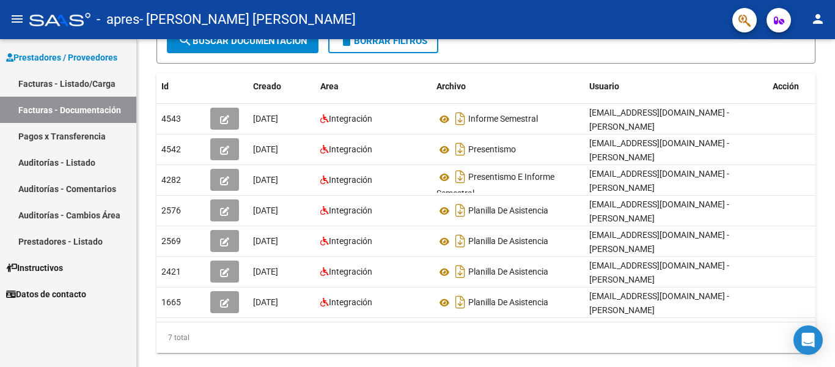
click at [70, 85] on link "Facturas - Listado/Carga" at bounding box center [68, 83] width 136 height 26
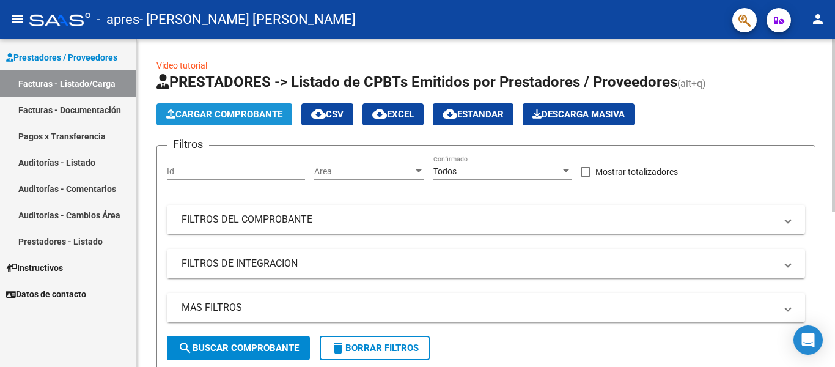
click at [235, 113] on span "Cargar Comprobante" at bounding box center [224, 114] width 116 height 11
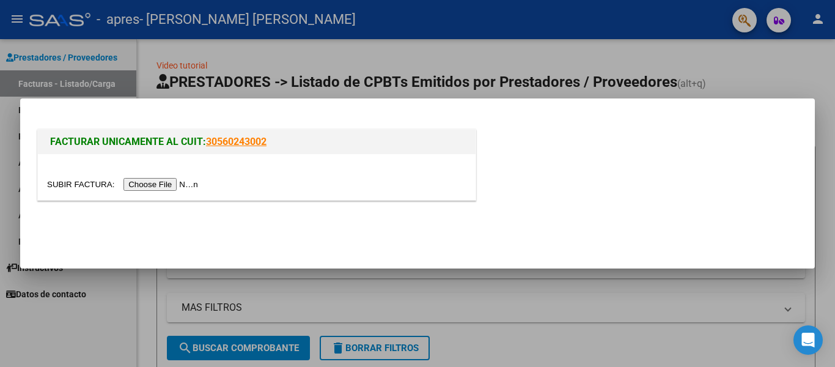
click at [166, 184] on input "file" at bounding box center [124, 184] width 155 height 13
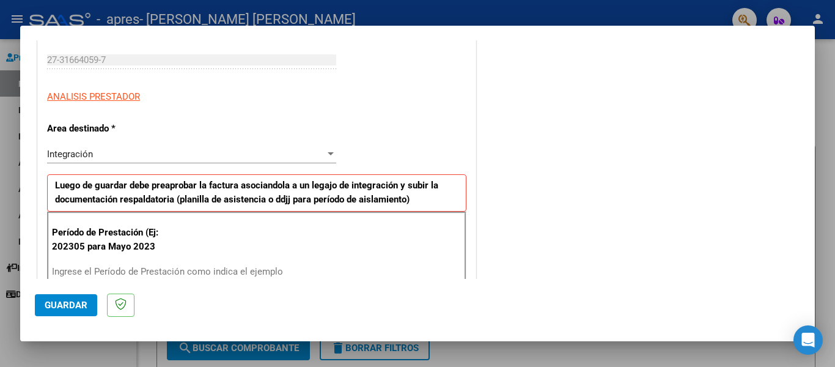
scroll to position [183, 0]
click at [128, 156] on div "Integración" at bounding box center [186, 154] width 278 height 11
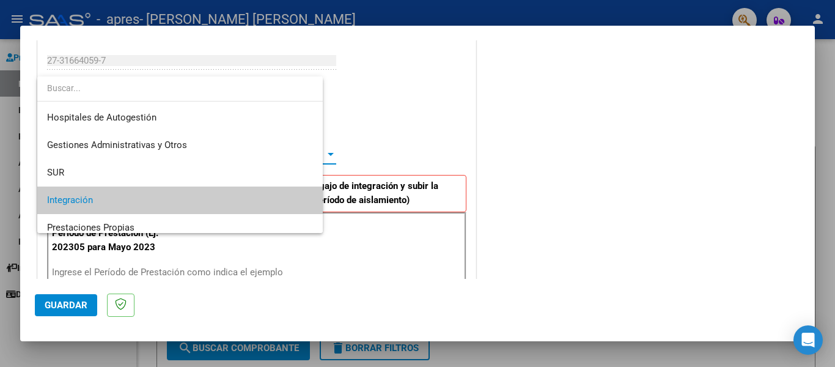
scroll to position [45, 0]
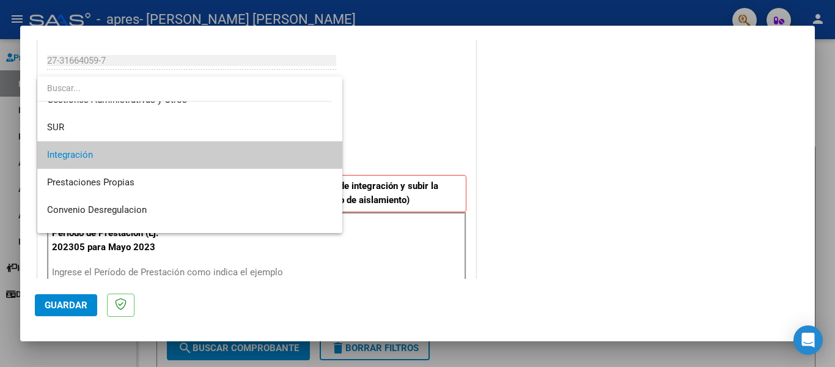
click at [128, 156] on span "Integración" at bounding box center [189, 155] width 285 height 28
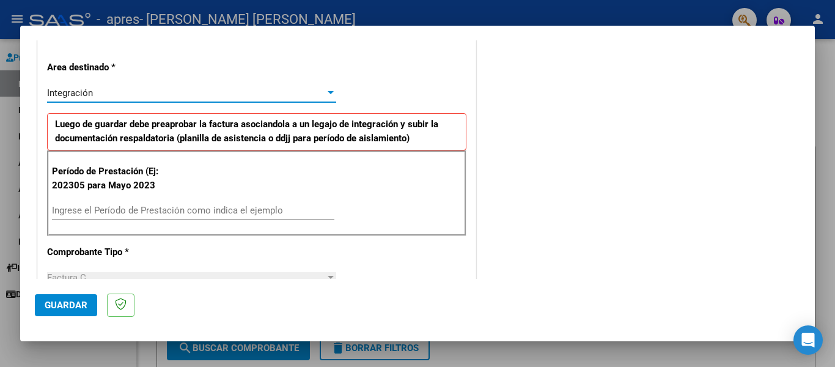
scroll to position [306, 0]
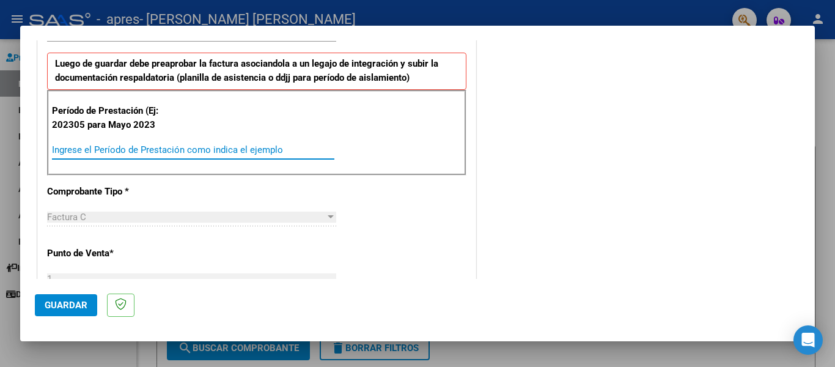
click at [81, 150] on input "Ingrese el Período de Prestación como indica el ejemplo" at bounding box center [193, 149] width 282 height 11
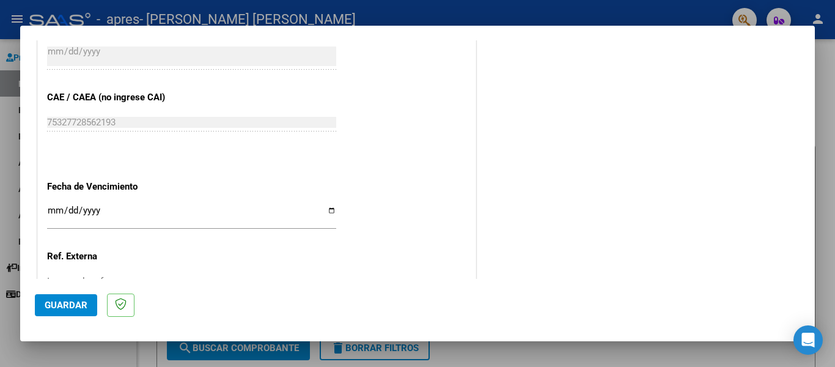
scroll to position [733, 0]
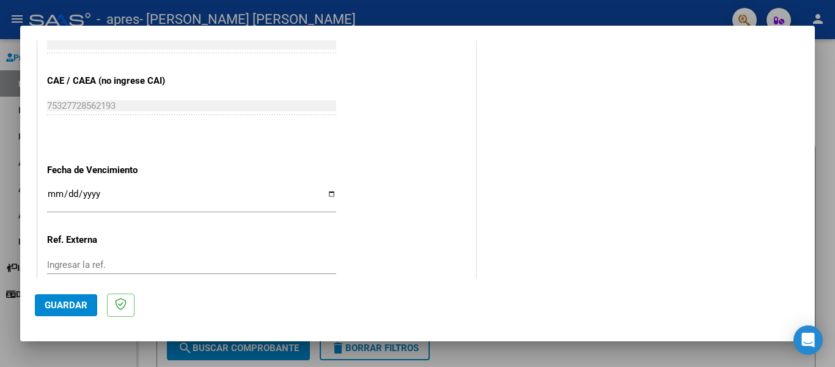
type input "202507"
click at [47, 191] on input "Ingresar la fecha" at bounding box center [191, 199] width 289 height 20
type input "[DATE]"
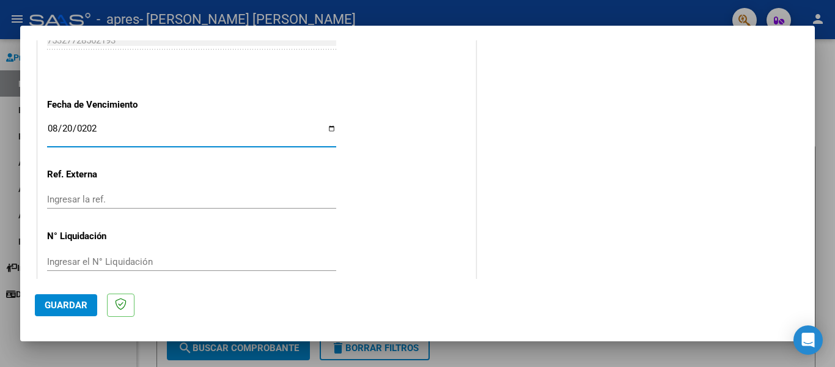
click at [77, 304] on span "Guardar" at bounding box center [66, 304] width 43 height 11
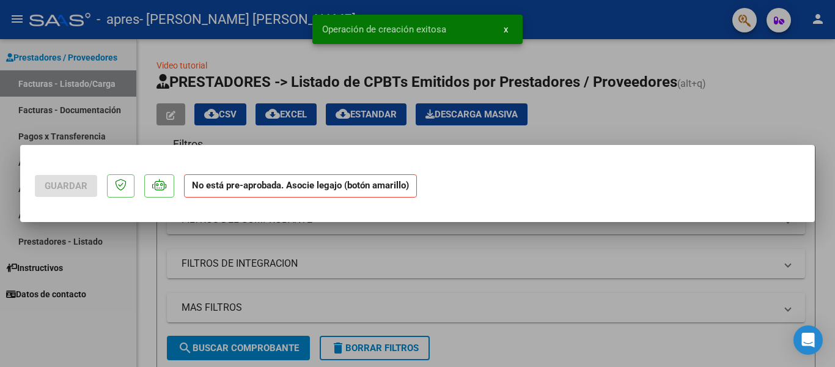
scroll to position [0, 0]
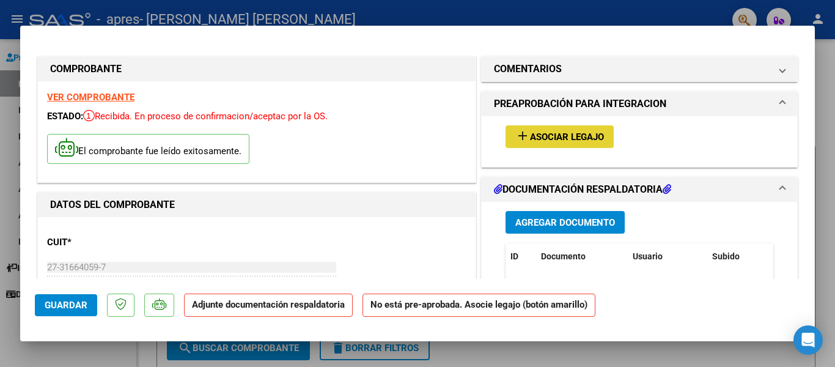
click at [515, 133] on mat-icon "add" at bounding box center [522, 135] width 15 height 15
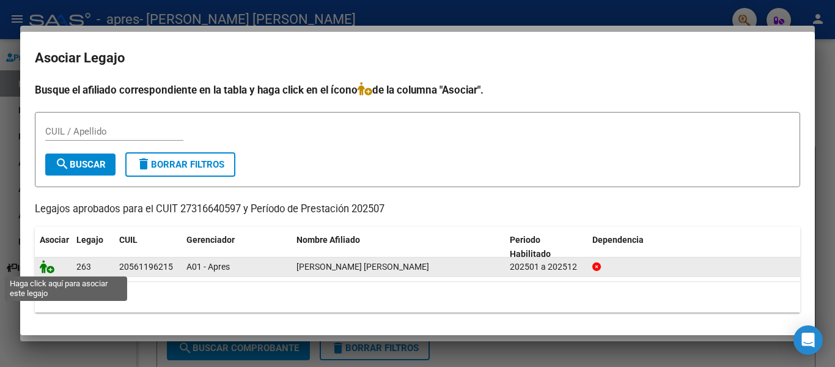
click at [44, 268] on icon at bounding box center [47, 266] width 15 height 13
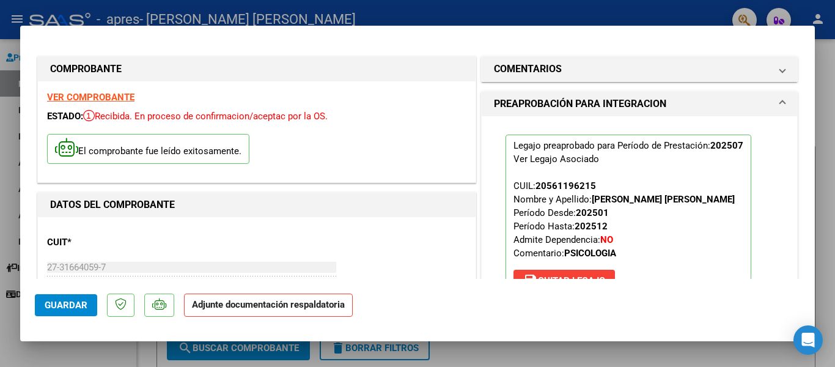
drag, startPoint x: 461, startPoint y: 106, endPoint x: 593, endPoint y: 129, distance: 134.0
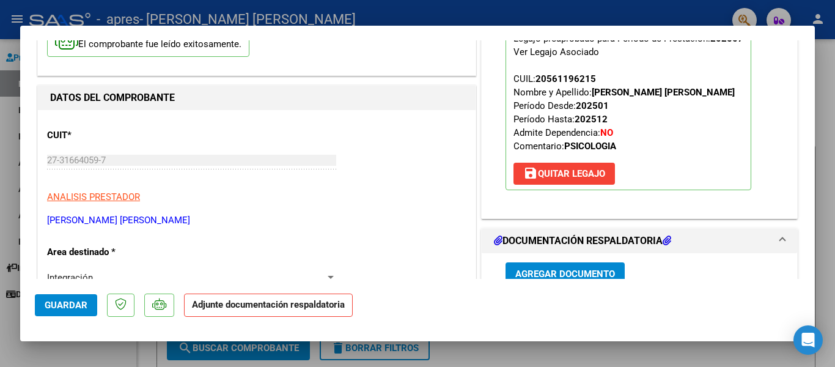
scroll to position [168, 0]
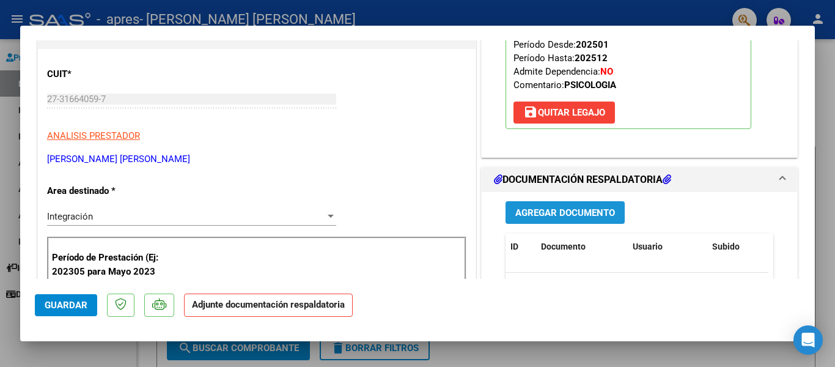
click at [540, 210] on span "Agregar Documento" at bounding box center [565, 212] width 100 height 11
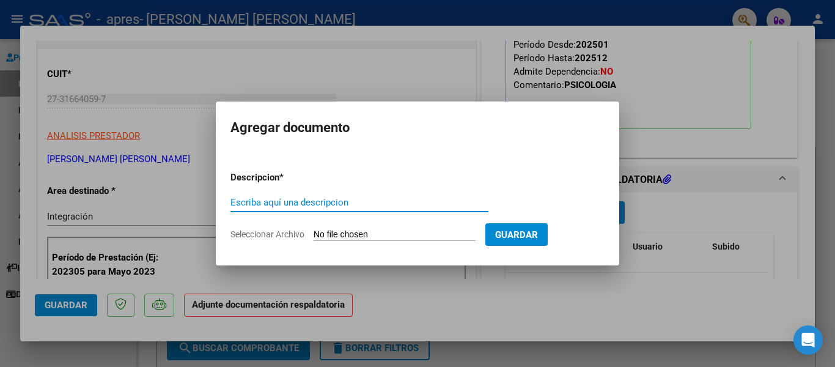
click at [351, 199] on input "Escriba aquí una descripcion" at bounding box center [359, 202] width 258 height 11
type input "Presentismo"
click at [372, 234] on input "Seleccionar Archivo" at bounding box center [395, 235] width 162 height 12
type input "C:\fakepath\Presentismo Stefano julio 25.pdf"
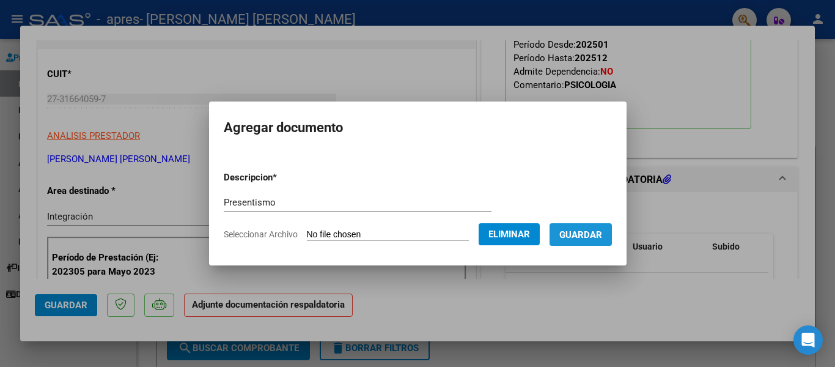
click at [582, 233] on span "Guardar" at bounding box center [580, 234] width 43 height 11
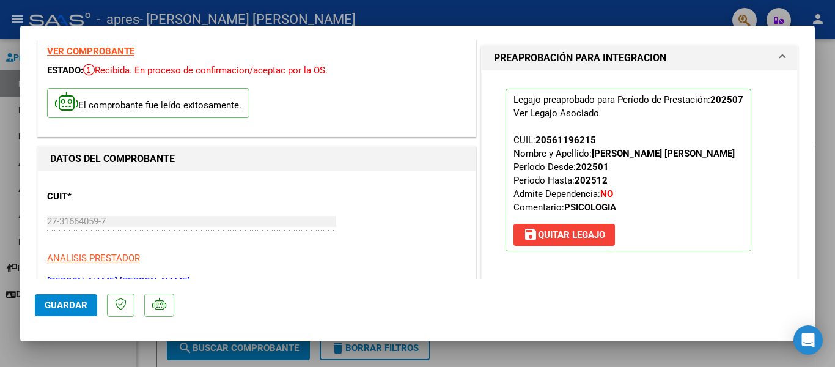
scroll to position [0, 0]
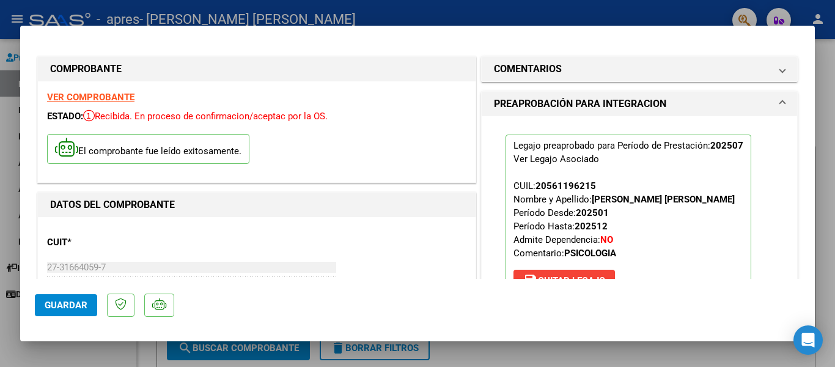
click at [58, 309] on span "Guardar" at bounding box center [66, 304] width 43 height 11
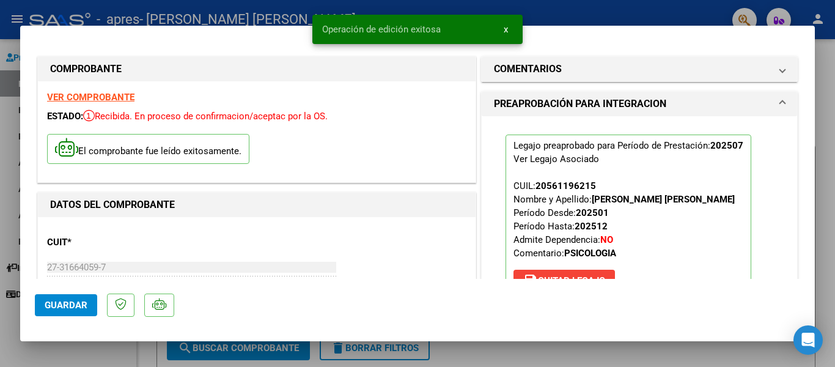
click at [23, 13] on div at bounding box center [417, 183] width 835 height 367
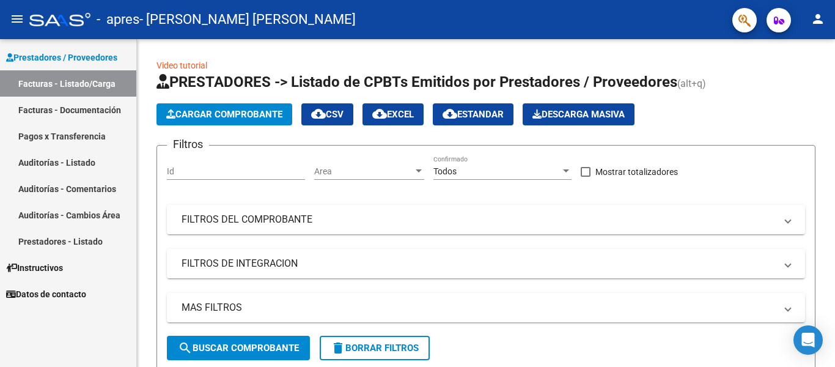
click at [59, 81] on link "Facturas - Listado/Carga" at bounding box center [68, 83] width 136 height 26
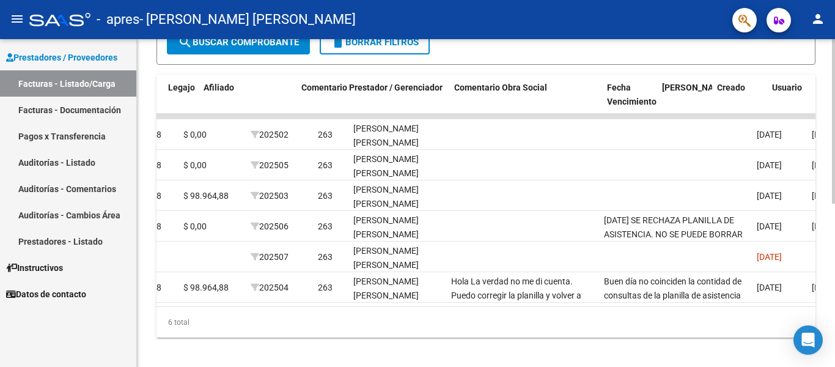
scroll to position [0, 1671]
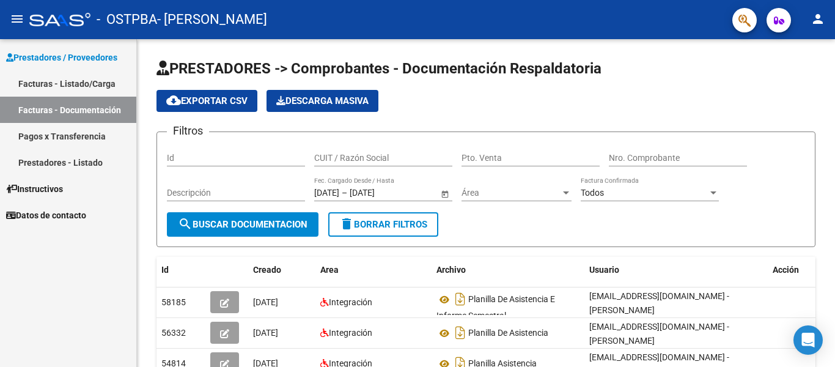
click at [72, 79] on link "Facturas - Listado/Carga" at bounding box center [68, 83] width 136 height 26
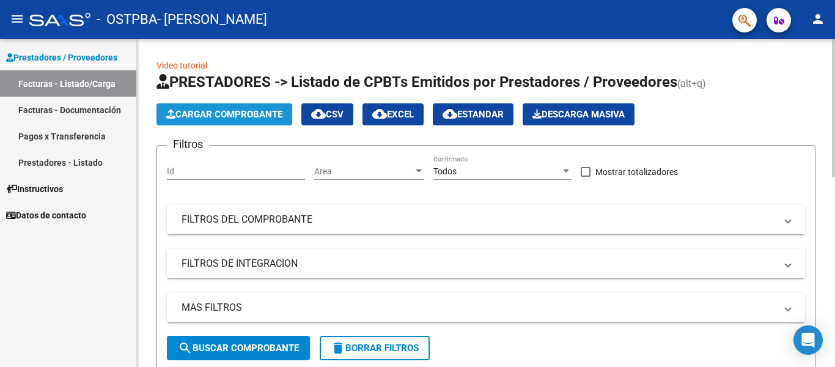
click at [237, 115] on span "Cargar Comprobante" at bounding box center [224, 114] width 116 height 11
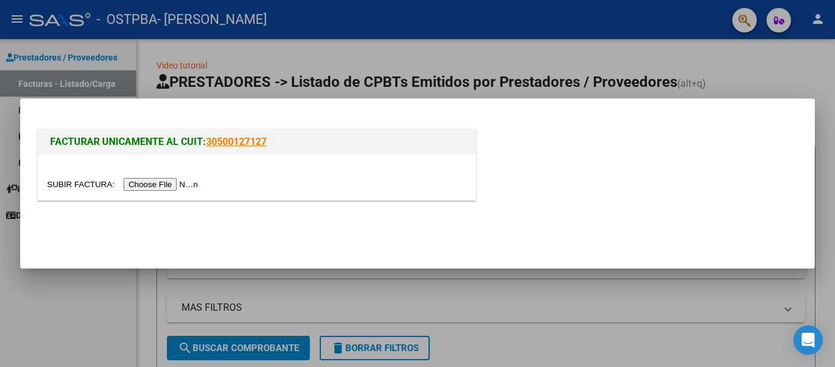
click at [174, 184] on input "file" at bounding box center [124, 184] width 155 height 13
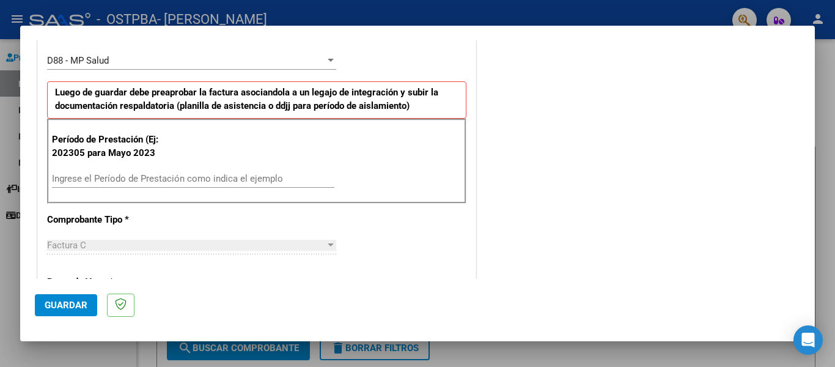
scroll to position [367, 0]
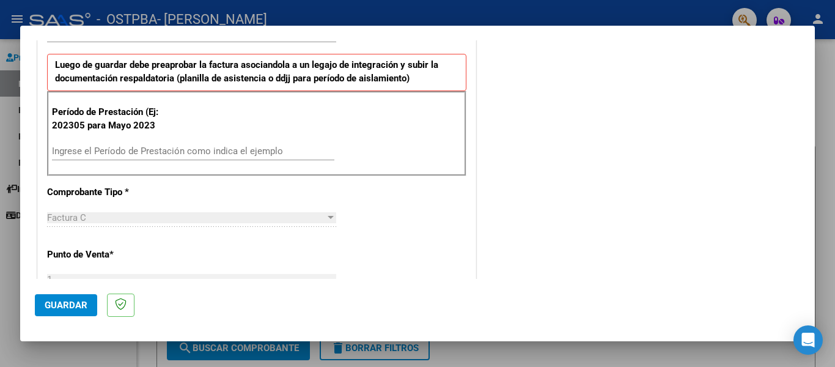
click at [65, 149] on input "Ingrese el Período de Prestación como indica el ejemplo" at bounding box center [193, 150] width 282 height 11
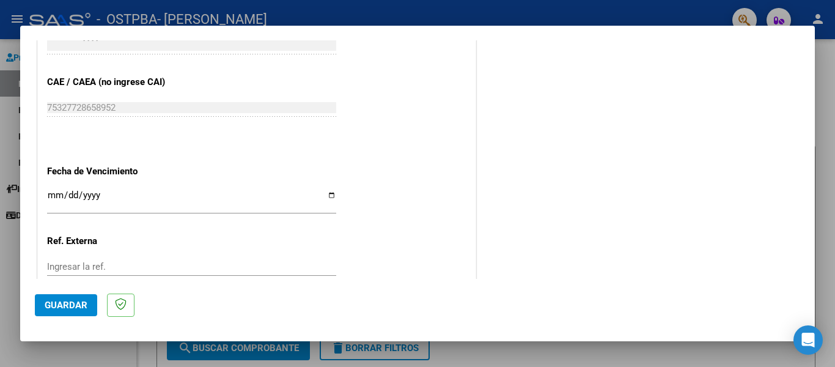
scroll to position [794, 0]
type input "202507"
click at [51, 189] on input "Ingresar la fecha" at bounding box center [191, 199] width 289 height 20
type input "[DATE]"
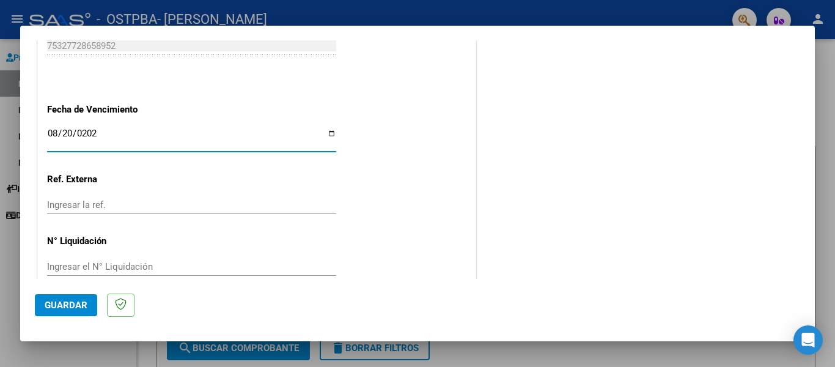
scroll to position [861, 0]
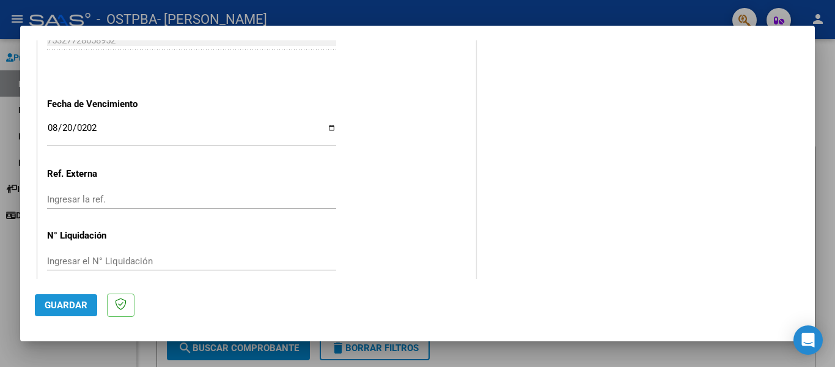
click at [65, 300] on span "Guardar" at bounding box center [66, 304] width 43 height 11
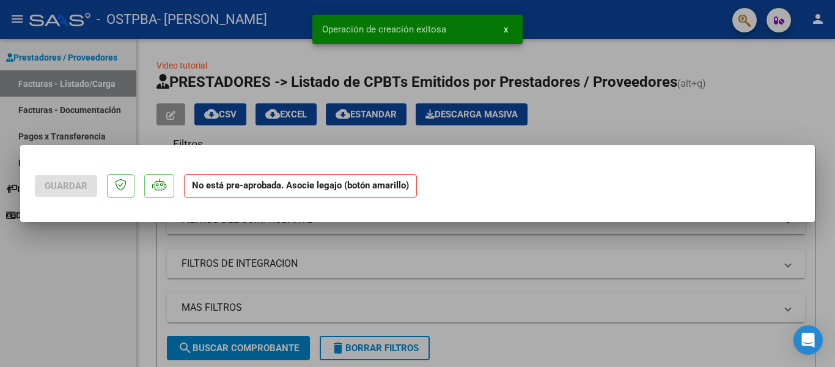
scroll to position [0, 0]
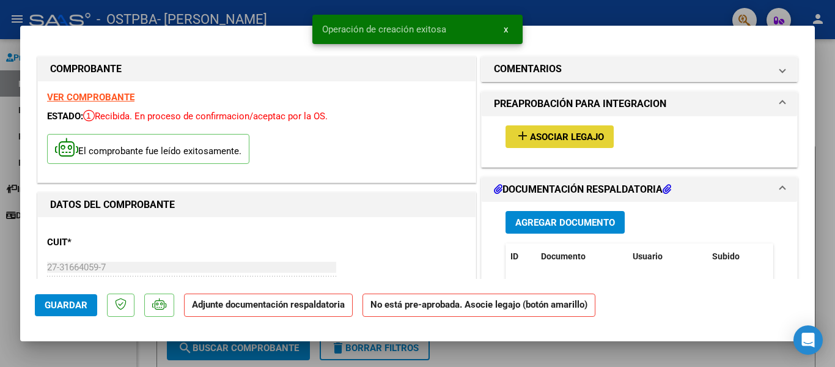
click at [552, 130] on button "add Asociar Legajo" at bounding box center [559, 136] width 108 height 23
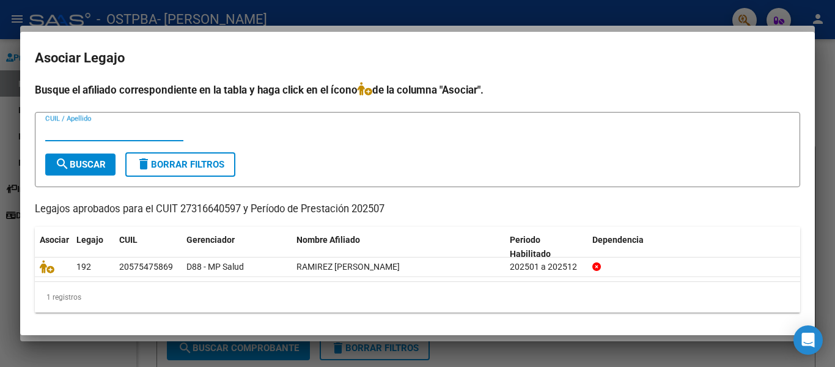
scroll to position [2, 0]
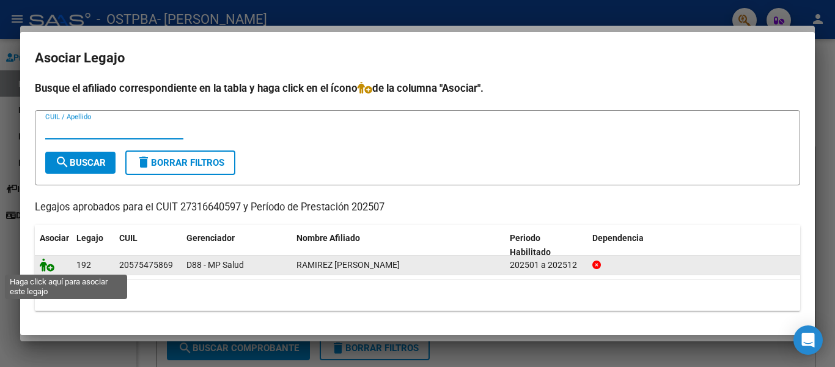
click at [42, 260] on icon at bounding box center [47, 264] width 15 height 13
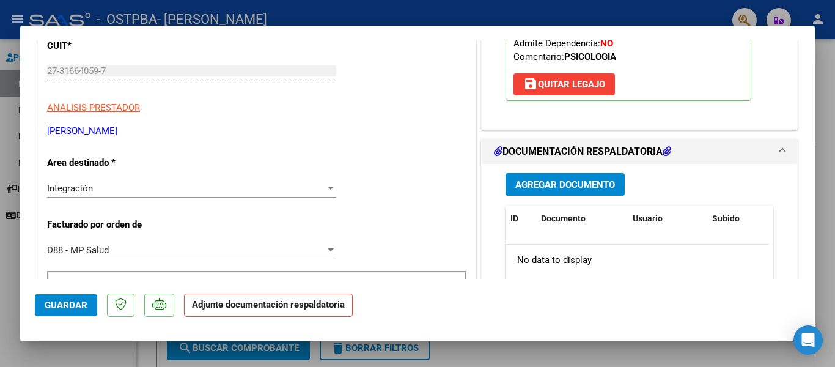
scroll to position [183, 0]
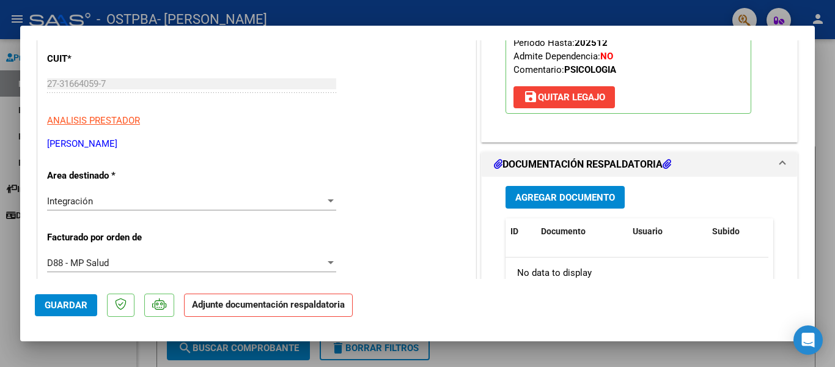
click at [555, 194] on span "Agregar Documento" at bounding box center [565, 197] width 100 height 11
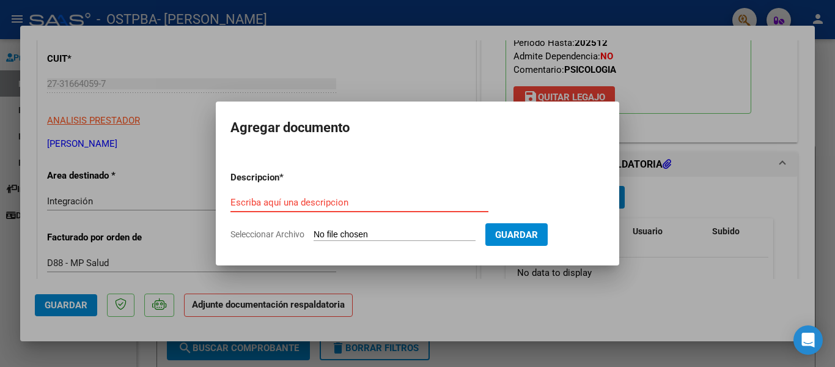
click at [293, 196] on div "Escriba aquí una descripcion" at bounding box center [359, 202] width 258 height 18
click at [271, 201] on input "Escriba aquí una descripcion" at bounding box center [359, 202] width 258 height 11
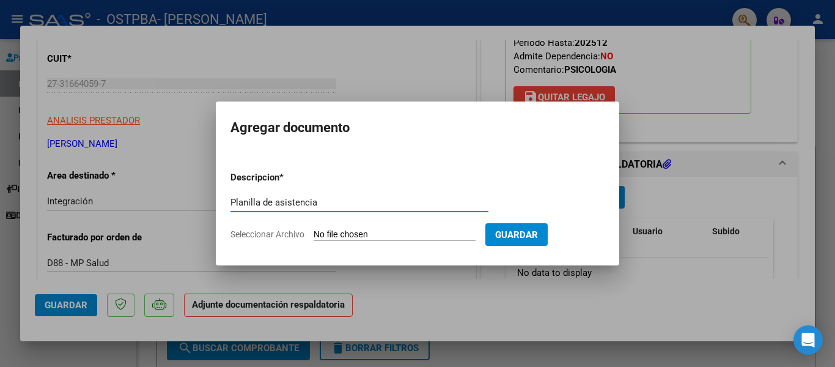
type input "Planilla de asistencia"
click at [361, 233] on input "Seleccionar Archivo" at bounding box center [395, 235] width 162 height 12
type input "C:\fakepath\Presentismo Dante Ra [DATE].jpeg"
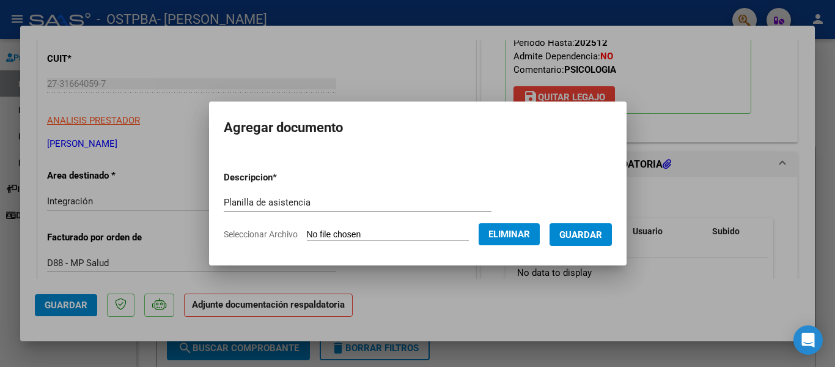
click at [587, 241] on button "Guardar" at bounding box center [580, 234] width 62 height 23
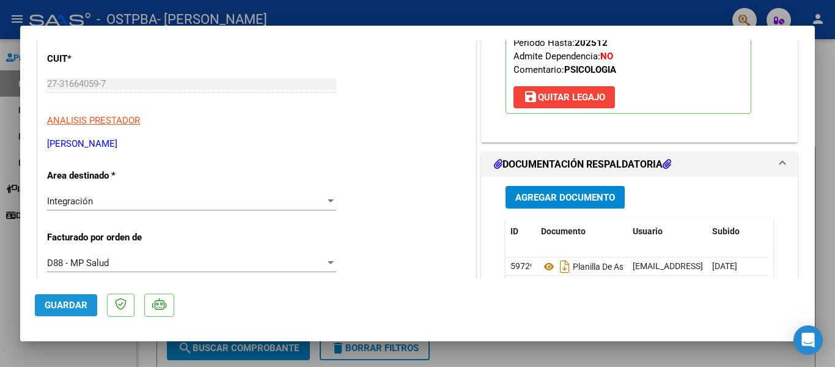
click at [61, 299] on button "Guardar" at bounding box center [66, 305] width 62 height 22
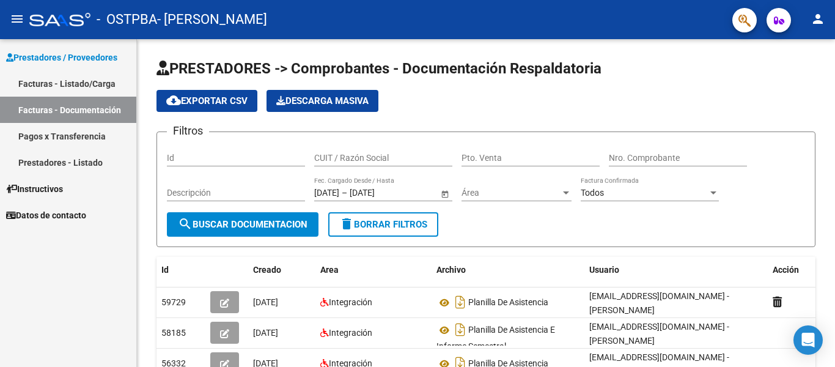
click at [72, 79] on link "Facturas - Listado/Carga" at bounding box center [68, 83] width 136 height 26
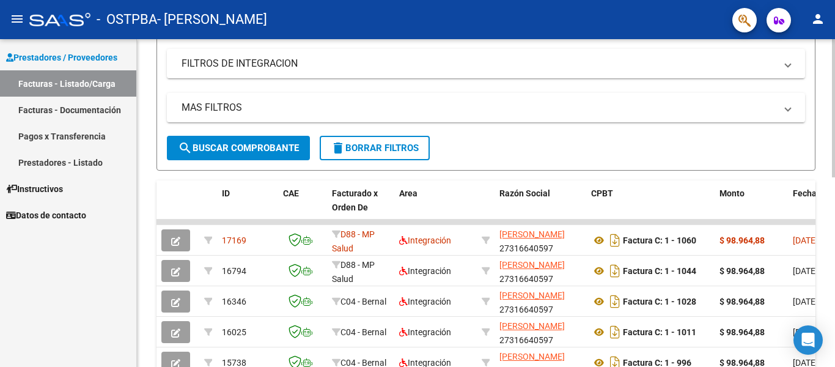
scroll to position [183, 0]
